Goal: Find specific page/section: Find specific page/section

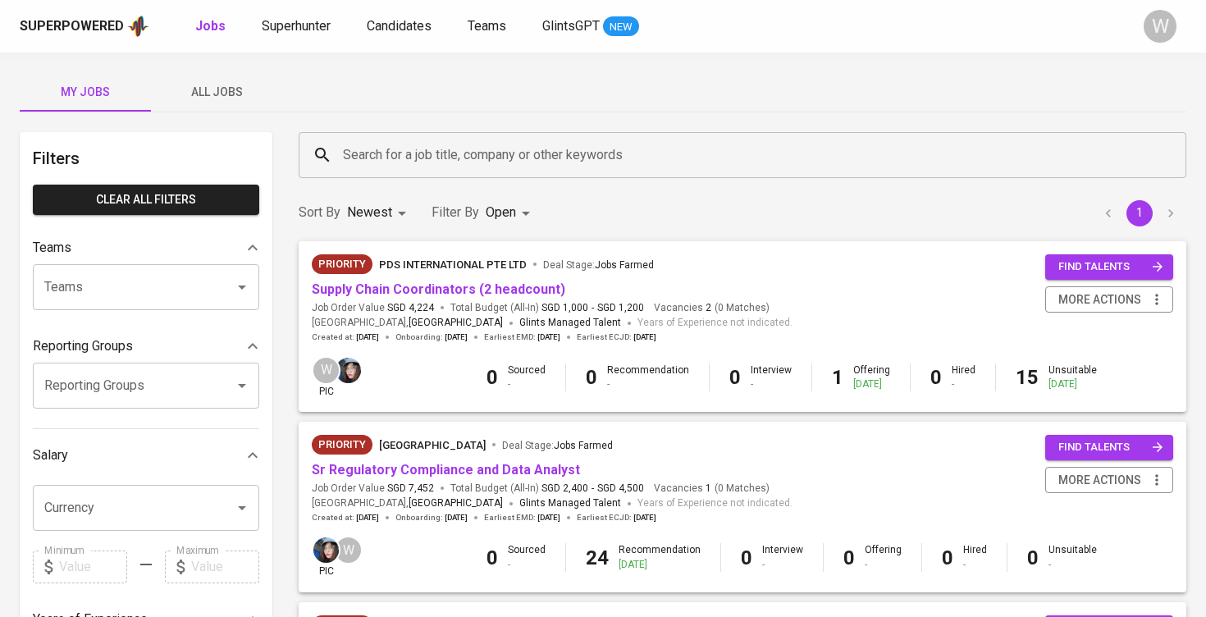
click at [215, 97] on span "All Jobs" at bounding box center [217, 92] width 112 height 21
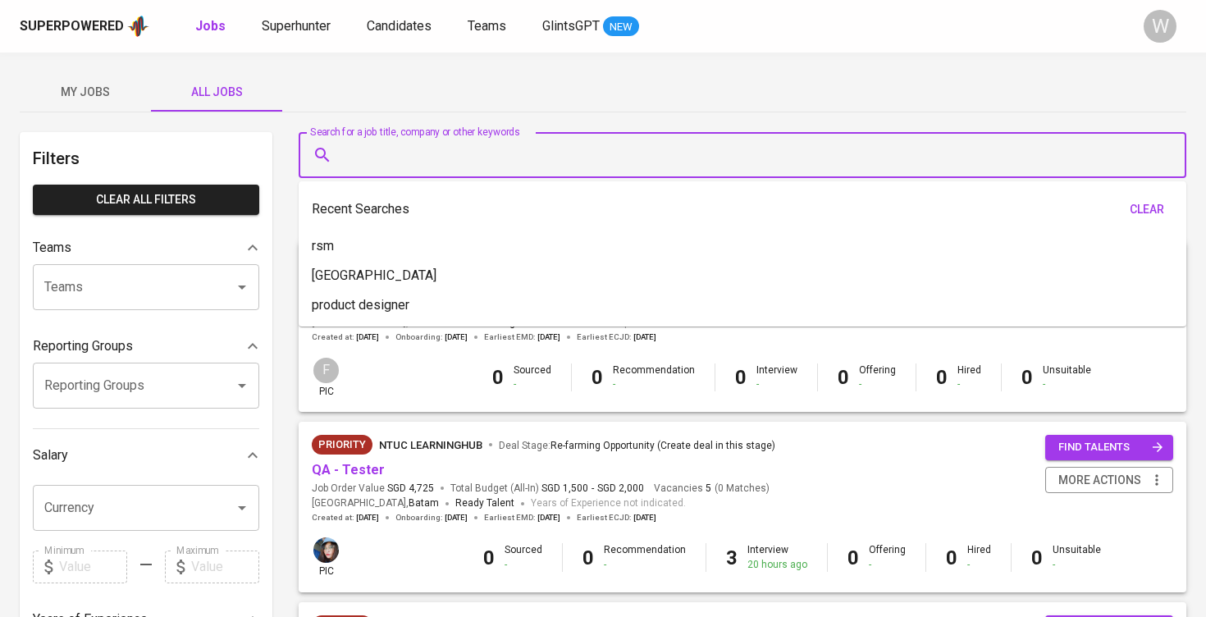
click at [372, 159] on input "Search for a job title, company or other keywords" at bounding box center [747, 154] width 816 height 31
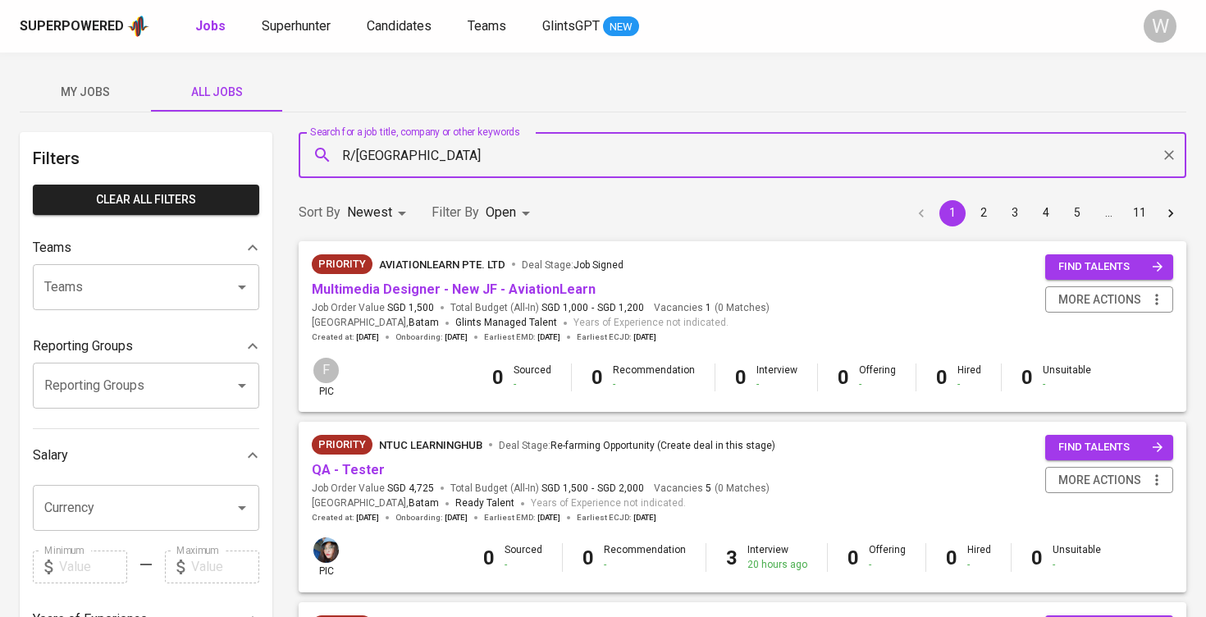
type input "R/[GEOGRAPHIC_DATA]"
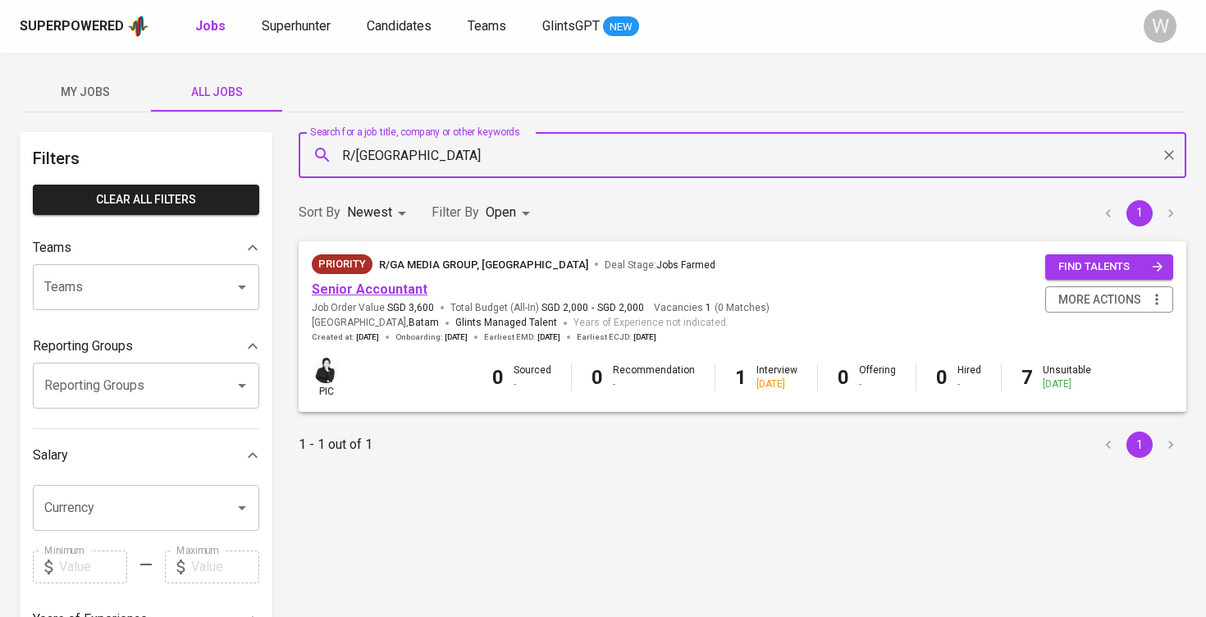
click at [363, 287] on link "Senior Accountant" at bounding box center [370, 289] width 116 height 16
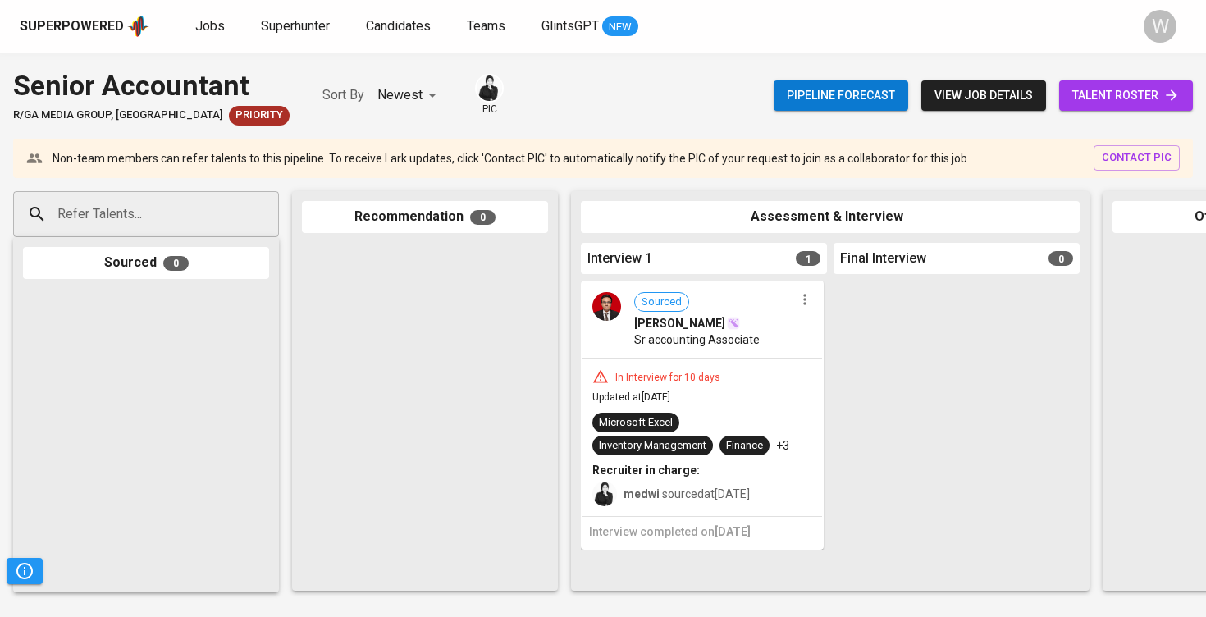
click at [1191, 95] on link "talent roster" at bounding box center [1126, 95] width 134 height 30
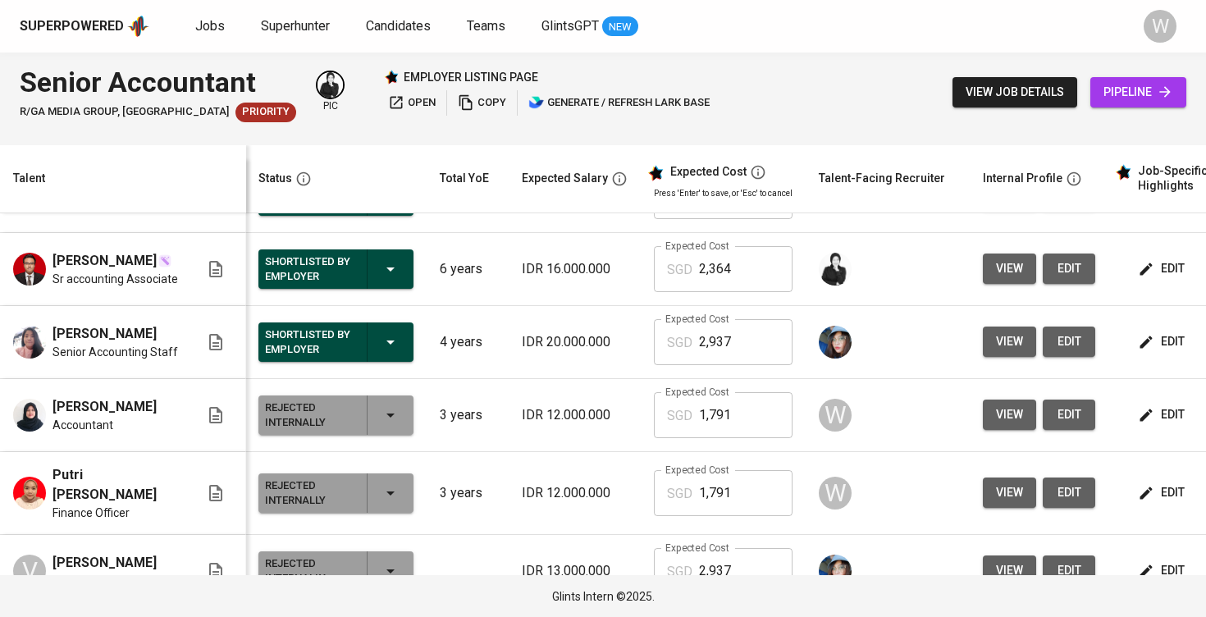
scroll to position [0, 1]
